Goal: Navigation & Orientation: Find specific page/section

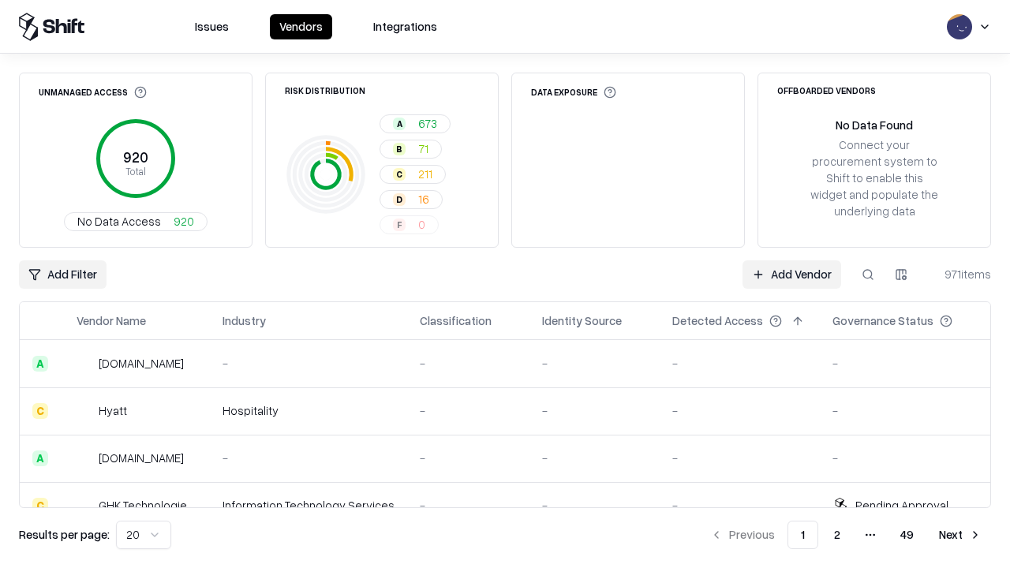
click at [144, 535] on html "Issues Vendors Integrations Unmanaged Access 920 Total No Data Access 920 Risk …" at bounding box center [505, 284] width 1010 height 568
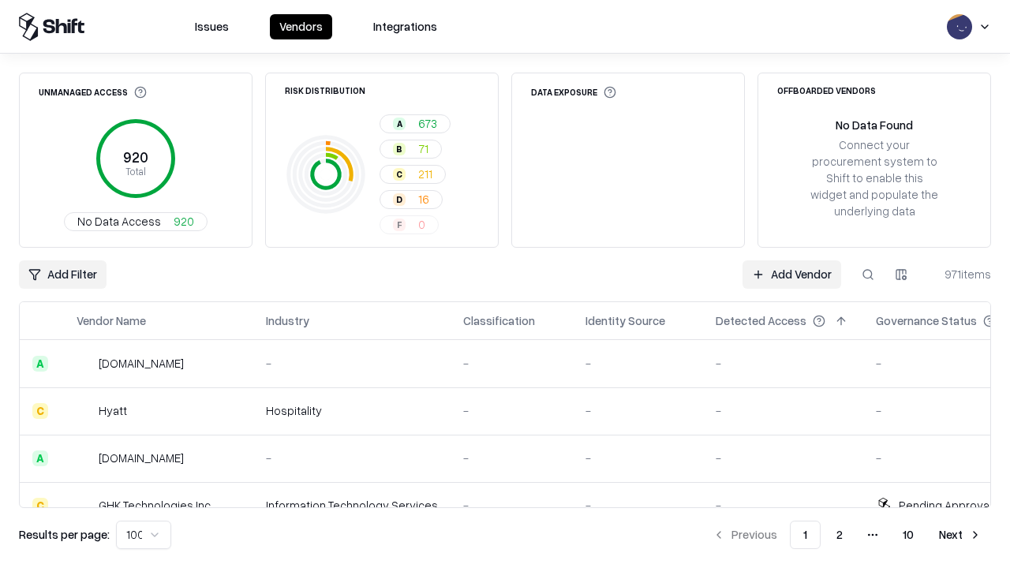
click at [961, 535] on button "Next" at bounding box center [961, 535] width 62 height 28
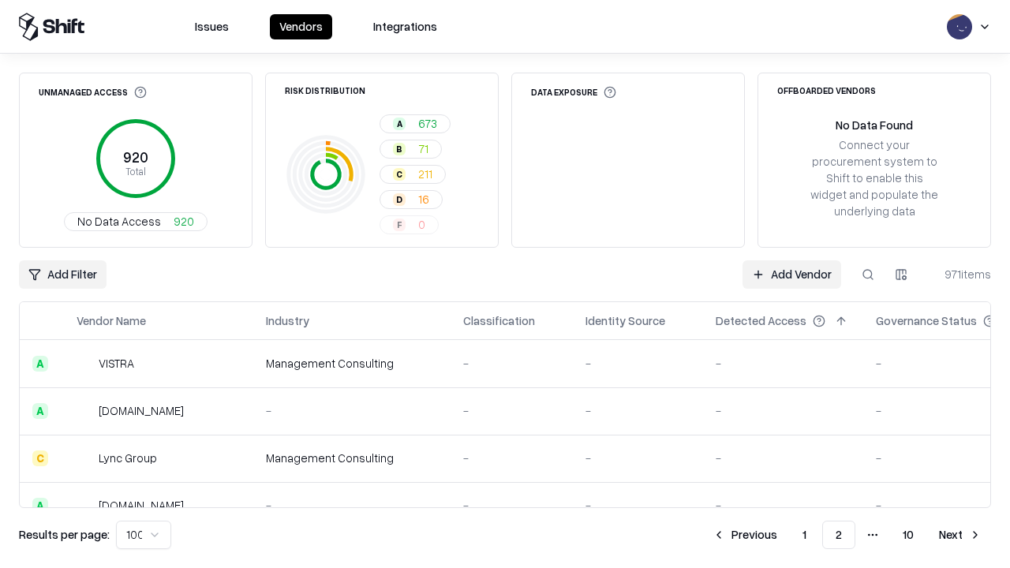
click at [961, 535] on button "Next" at bounding box center [961, 535] width 62 height 28
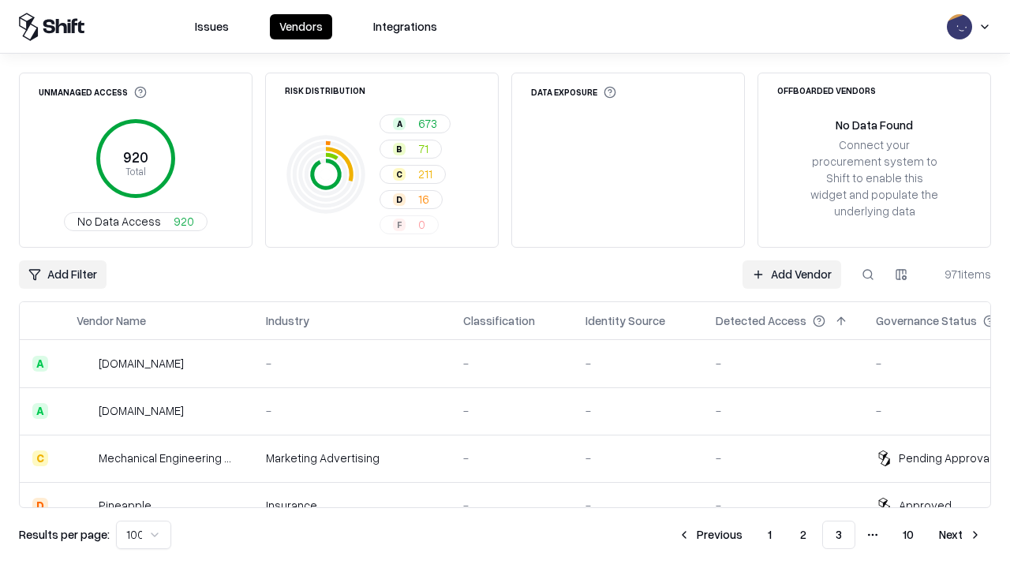
click at [961, 535] on button "Next" at bounding box center [961, 535] width 62 height 28
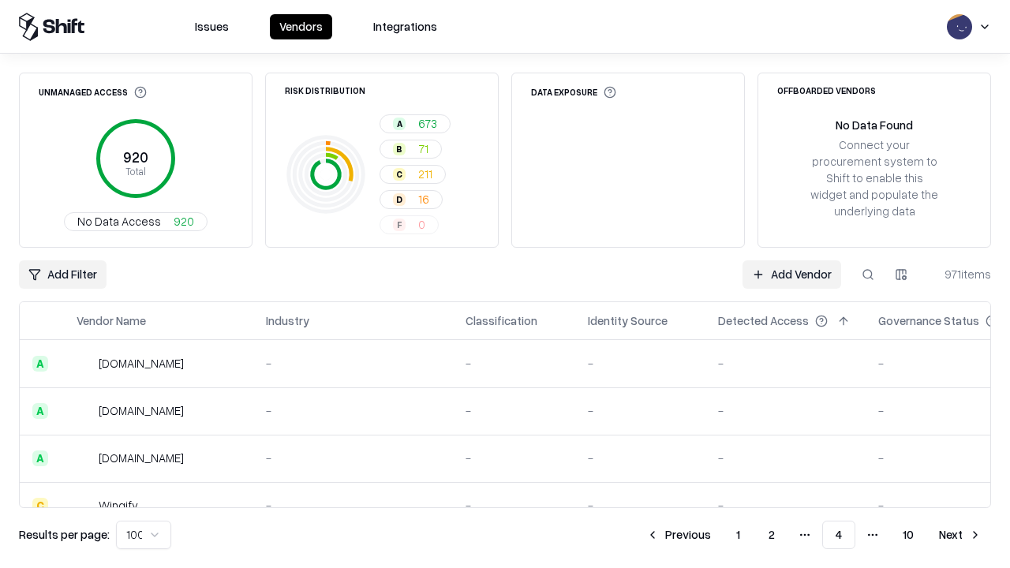
click at [961, 535] on button "Next" at bounding box center [961, 535] width 62 height 28
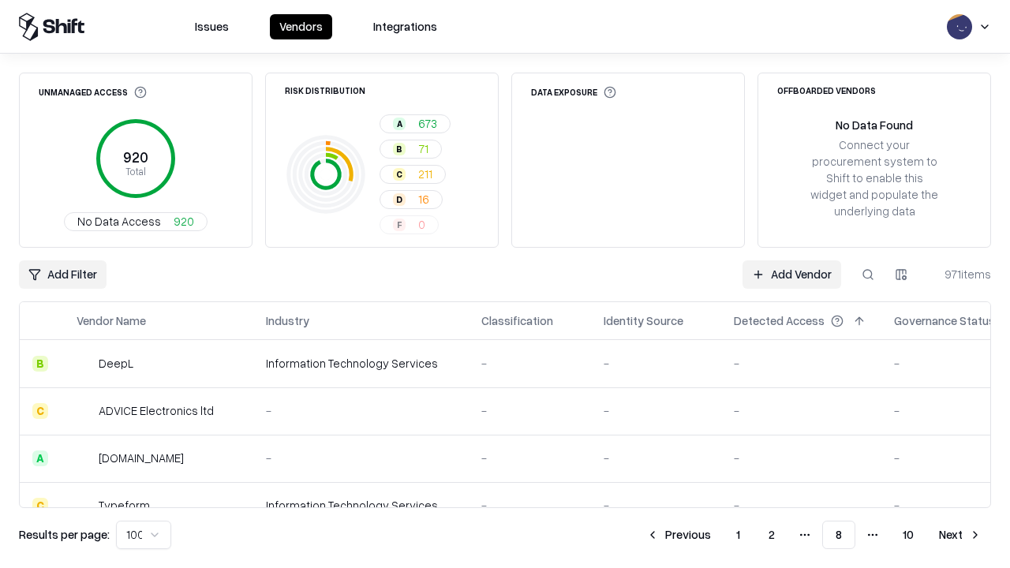
click at [961, 535] on button "Next" at bounding box center [961, 535] width 62 height 28
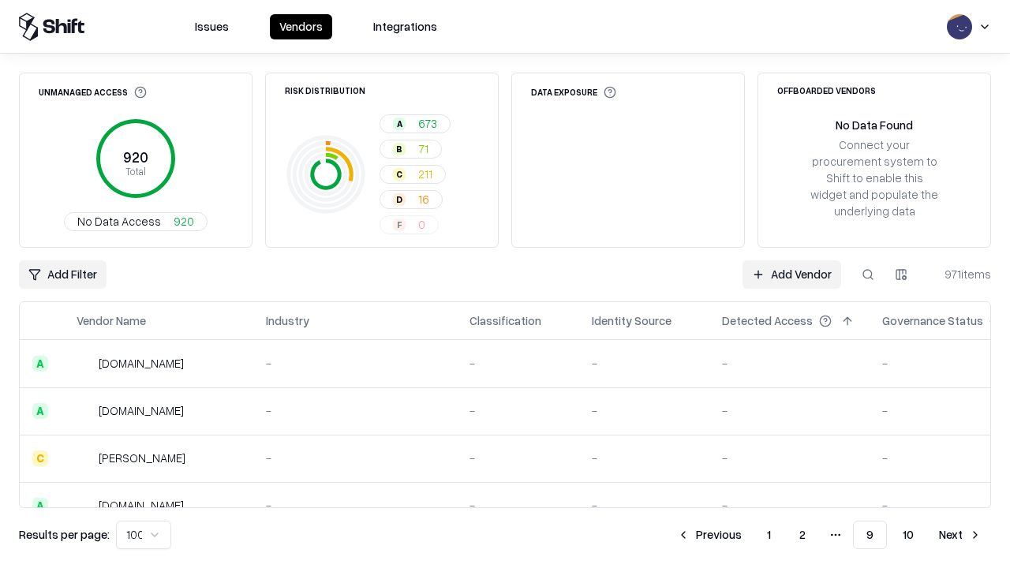
click at [961, 535] on button "Next" at bounding box center [961, 535] width 62 height 28
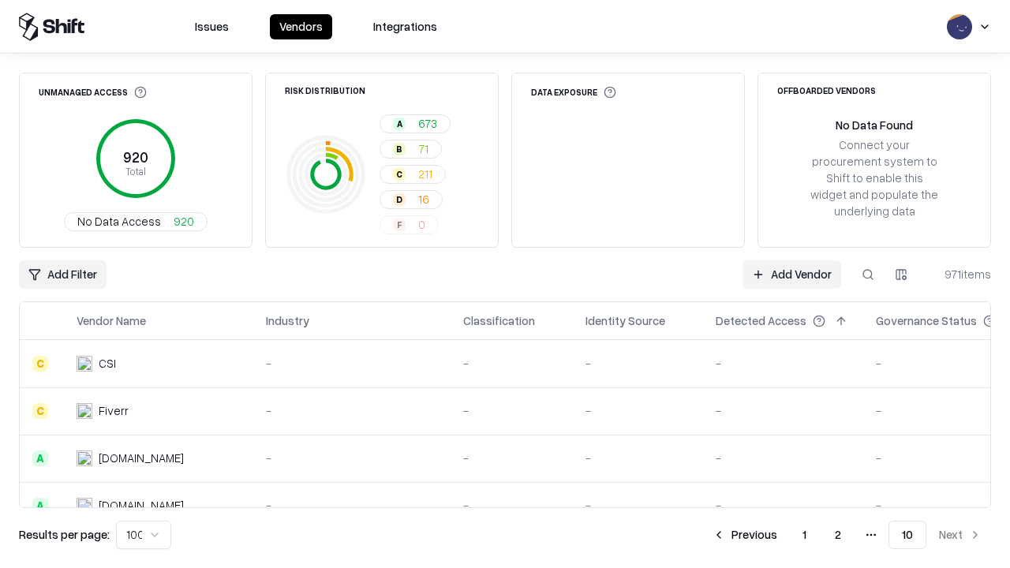
click at [745, 535] on button "Previous" at bounding box center [745, 535] width 84 height 28
click at [710, 535] on button "Previous" at bounding box center [710, 535] width 84 height 28
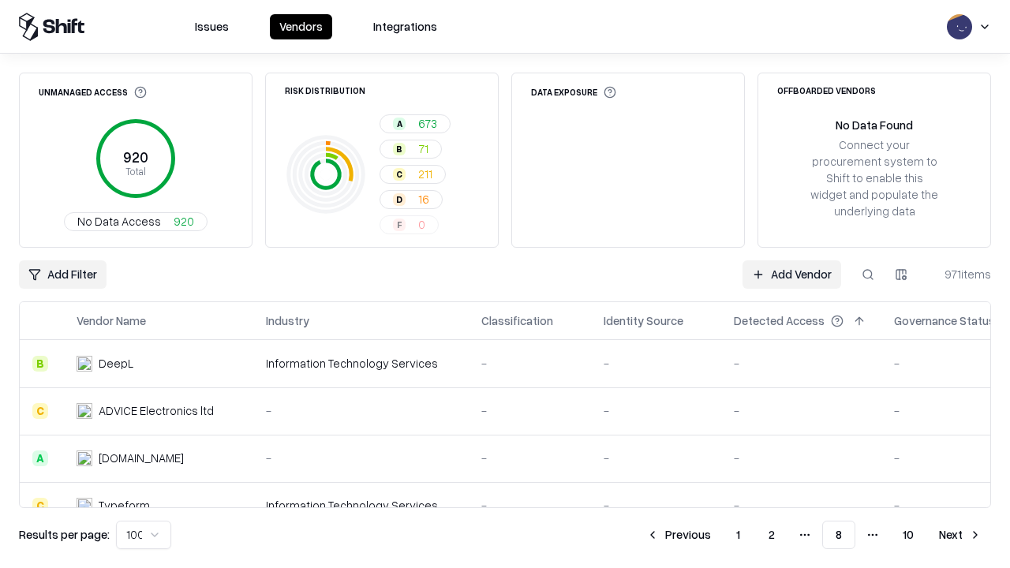
click at [679, 535] on button "Previous" at bounding box center [679, 535] width 84 height 28
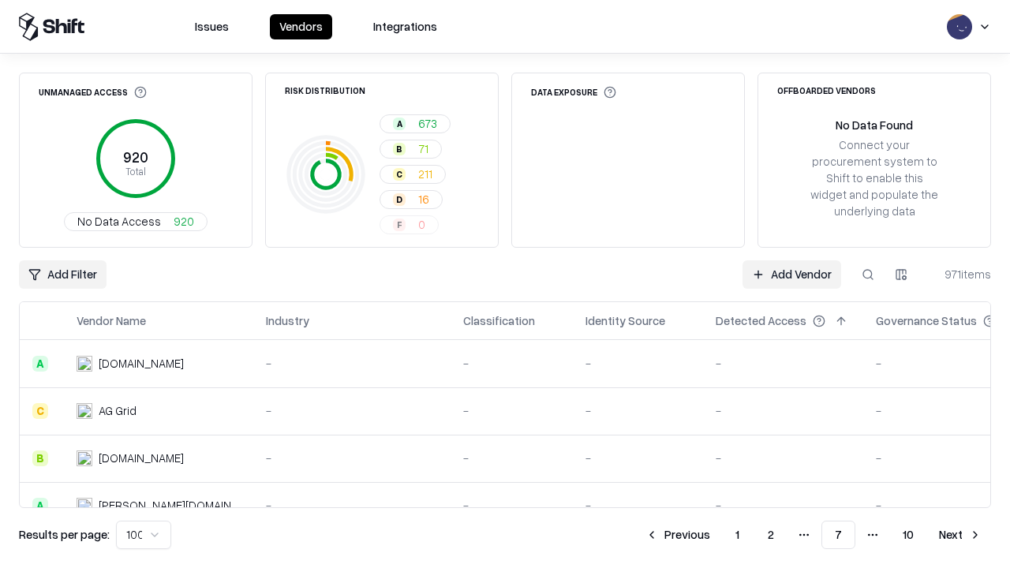
click at [678, 535] on button "Previous" at bounding box center [678, 535] width 84 height 28
click at [679, 535] on button "Previous" at bounding box center [679, 535] width 84 height 28
